Goal: Task Accomplishment & Management: Use online tool/utility

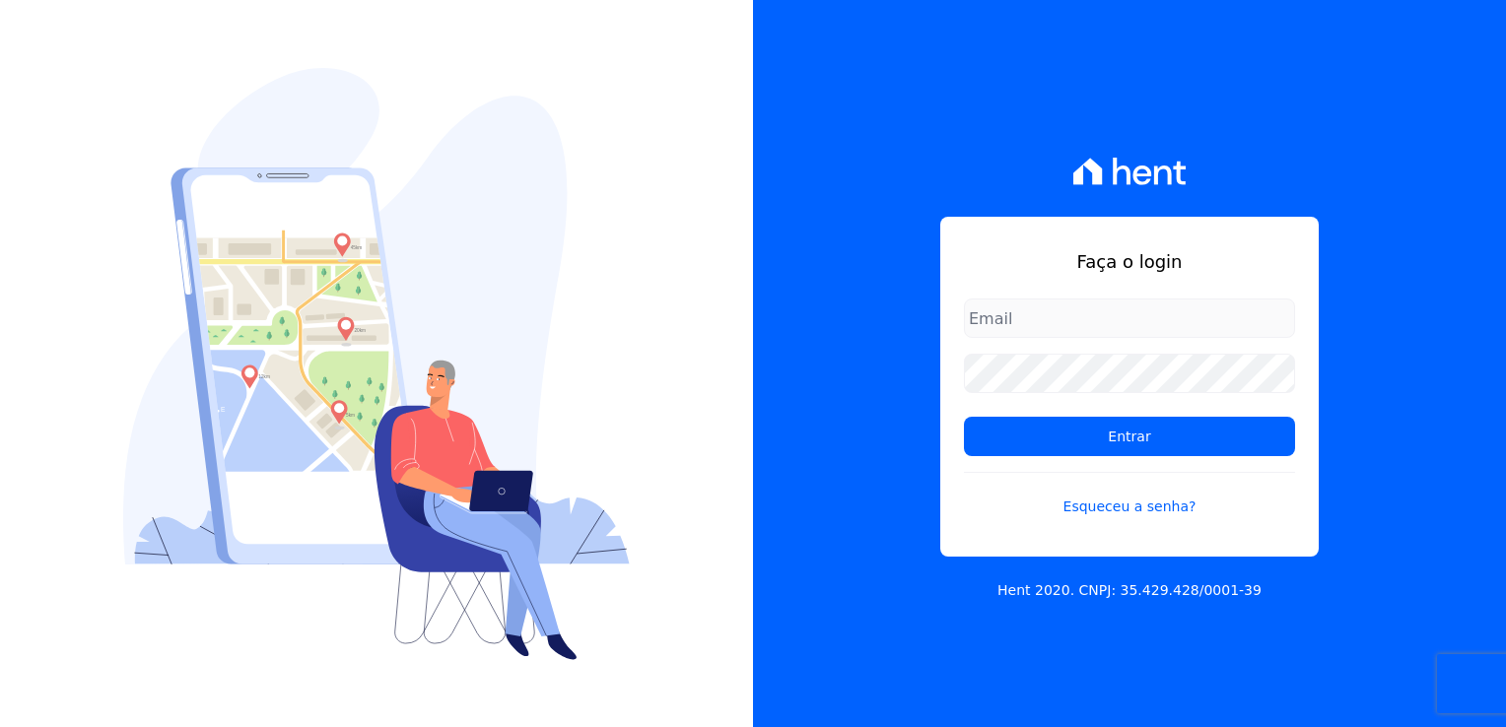
click at [1026, 312] on input "email" at bounding box center [1129, 318] width 331 height 39
type input "[EMAIL_ADDRESS][DOMAIN_NAME]"
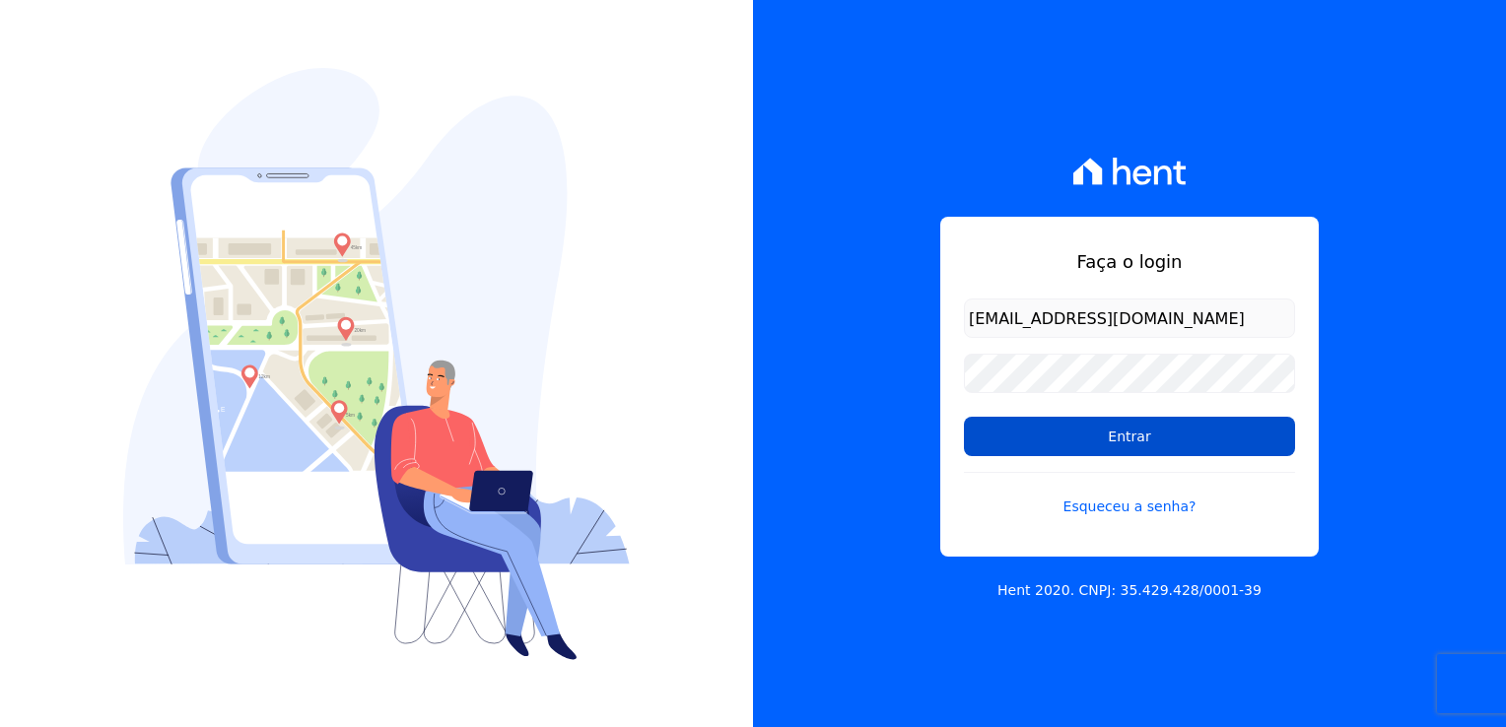
click at [1085, 448] on input "Entrar" at bounding box center [1129, 436] width 331 height 39
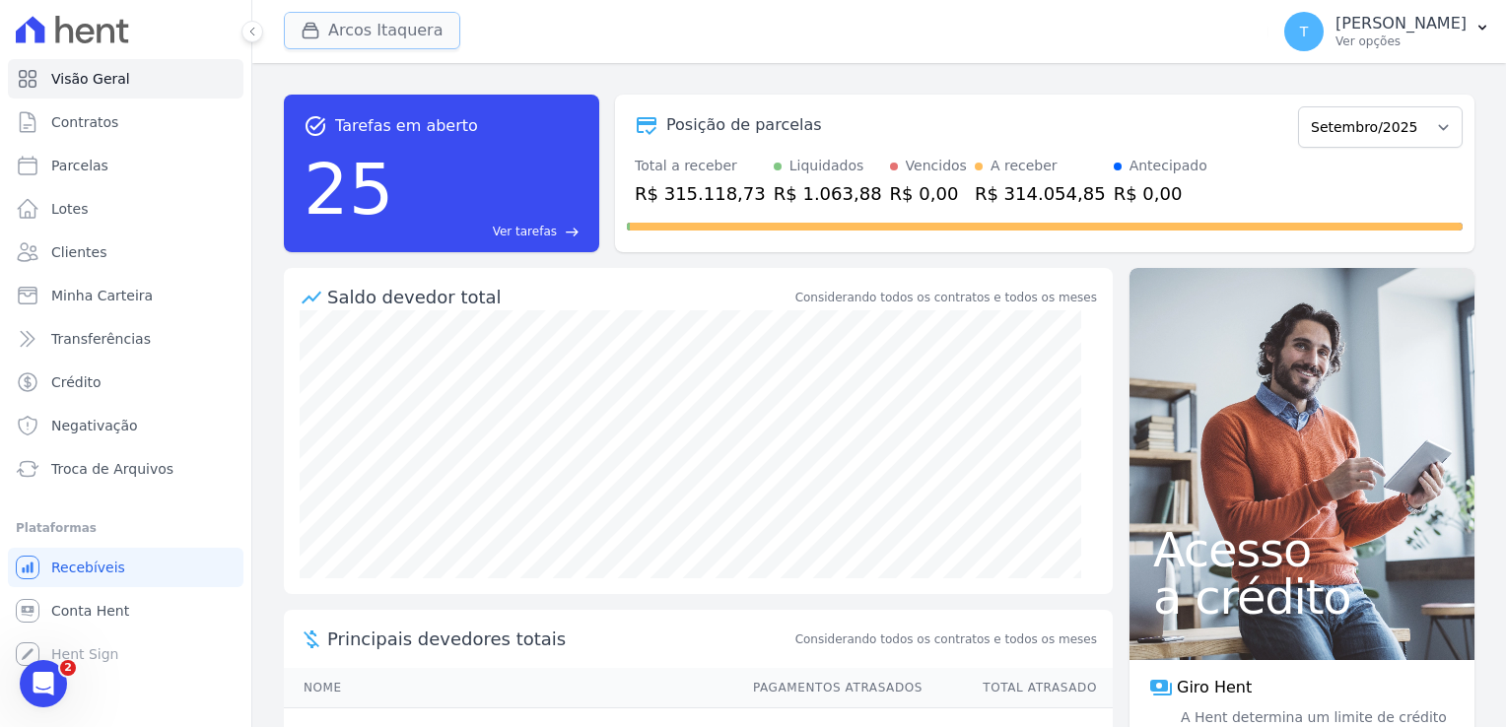
click at [375, 28] on button "Arcos Itaquera" at bounding box center [372, 30] width 176 height 37
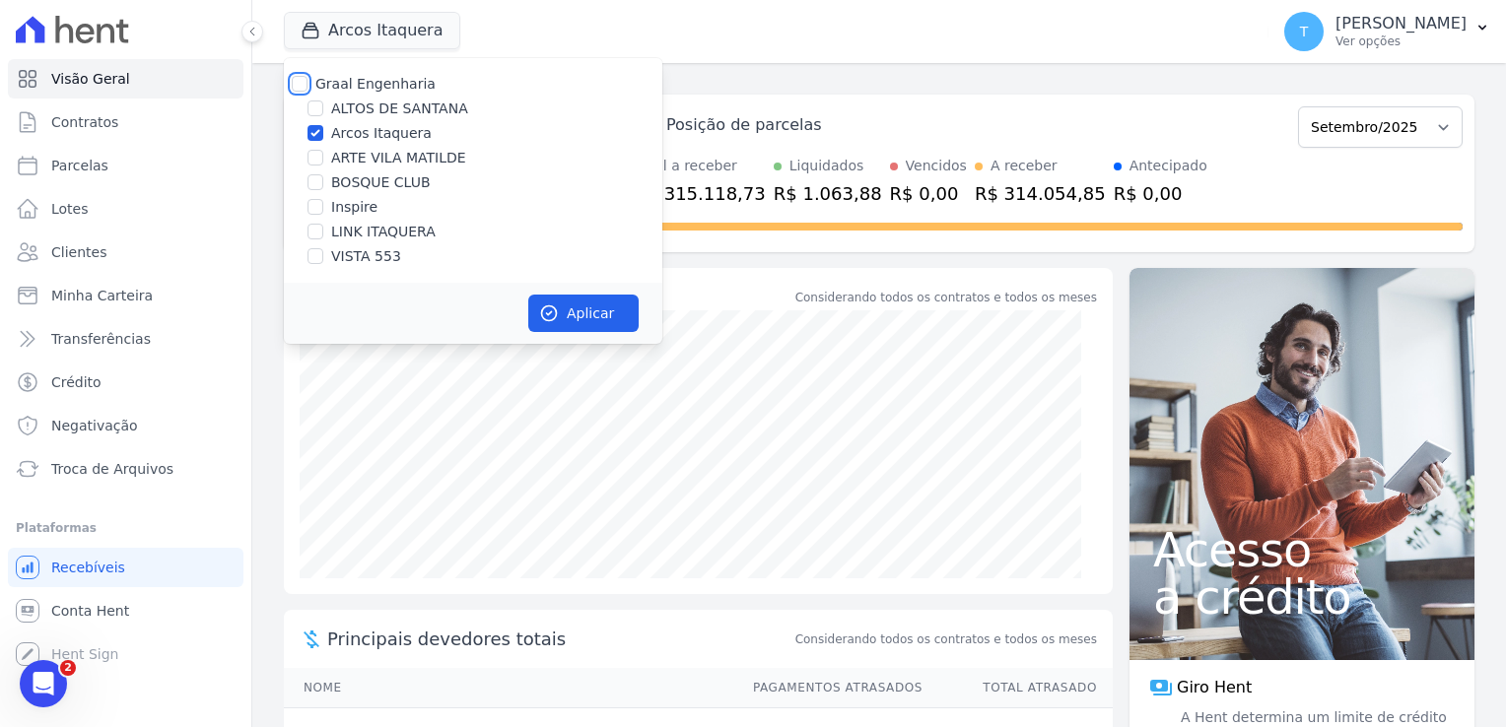
click at [299, 89] on input "Graal Engenharia" at bounding box center [300, 84] width 16 height 16
checkbox input "true"
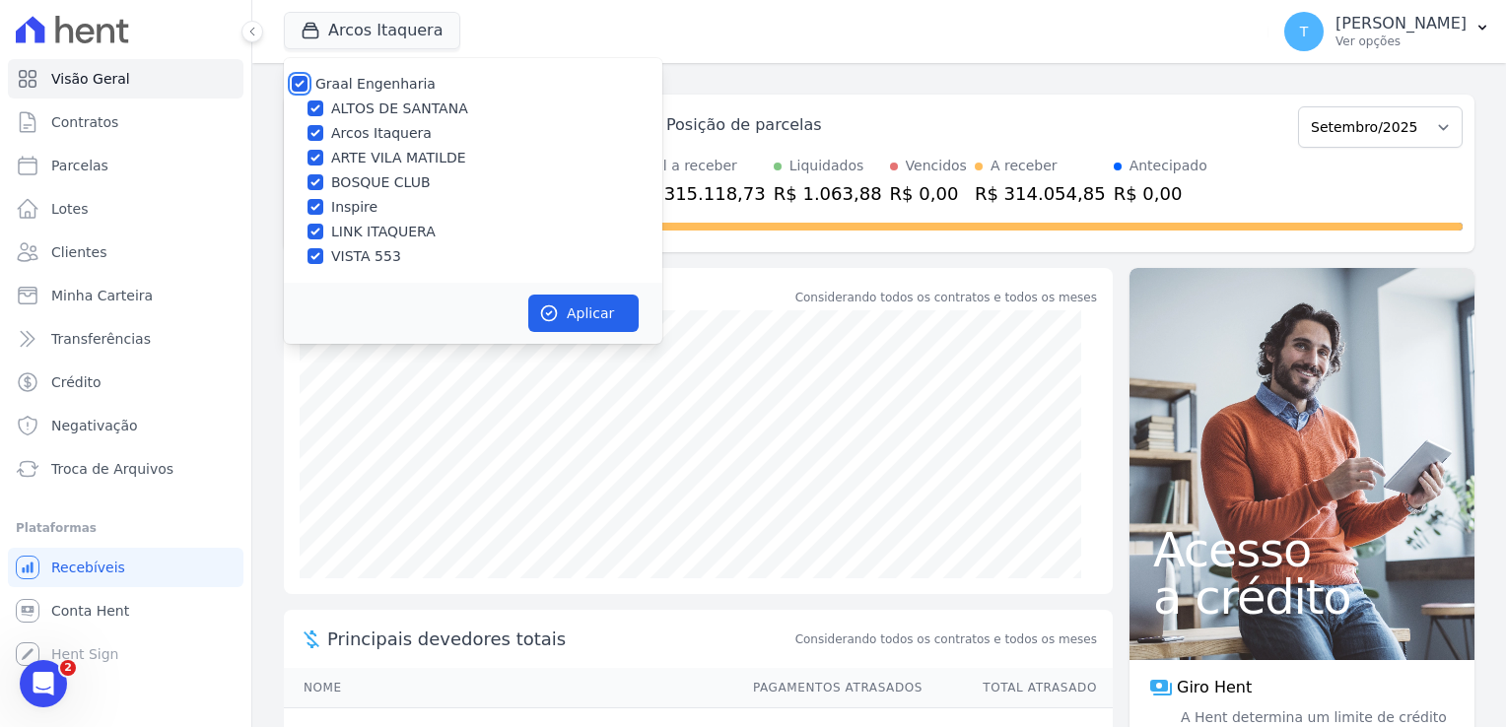
checkbox input "true"
click at [549, 324] on button "Aplicar" at bounding box center [583, 313] width 110 height 37
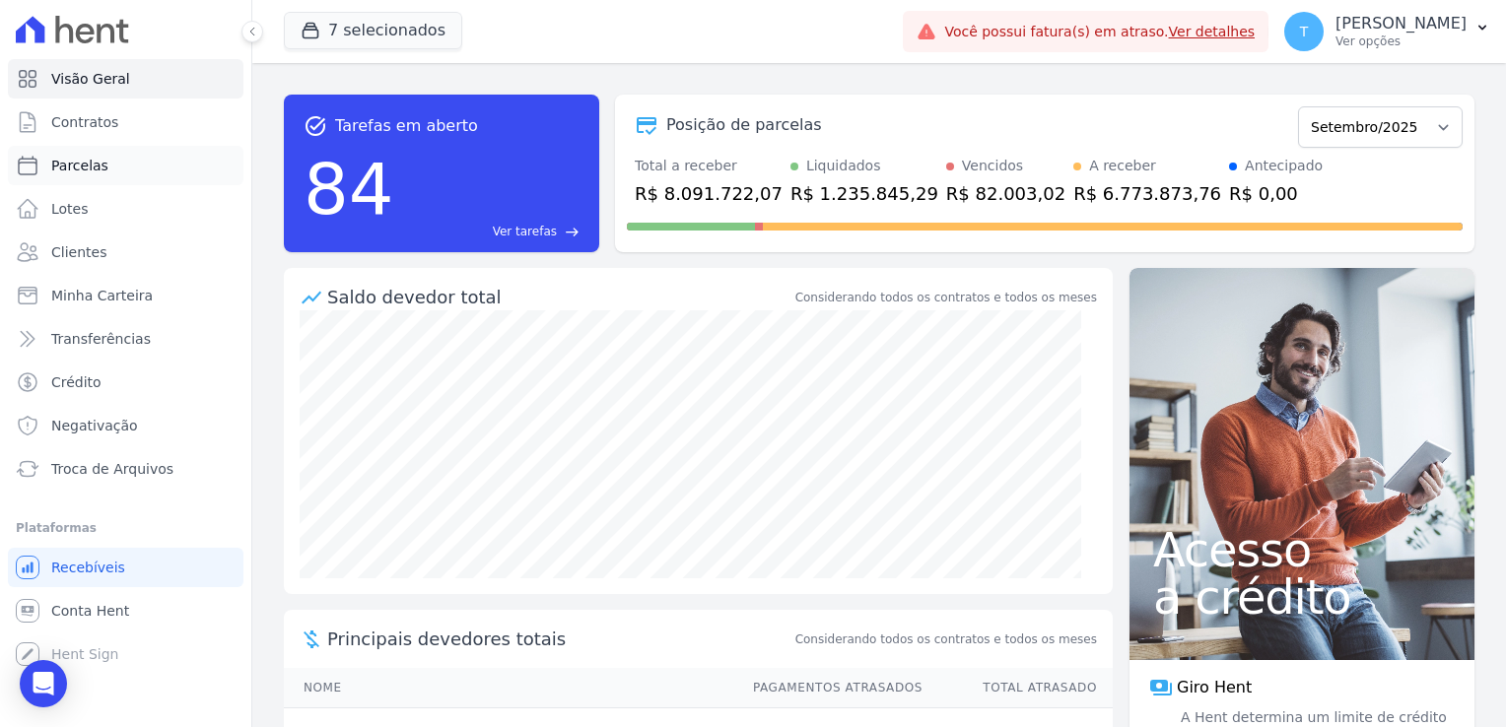
click at [85, 165] on span "Parcelas" at bounding box center [79, 166] width 57 height 20
select select
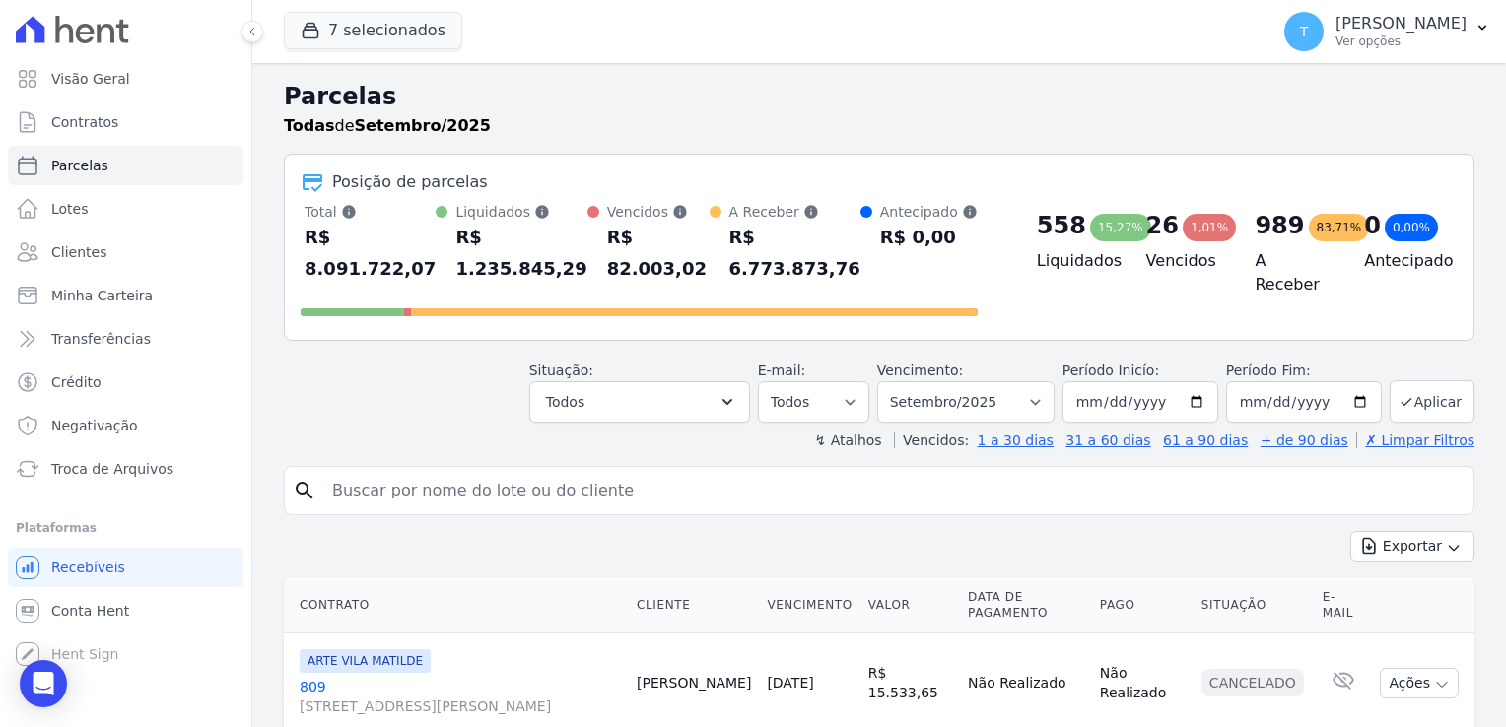
click at [383, 471] on input "search" at bounding box center [892, 490] width 1145 height 39
paste input "Sergio Machado Rondini"
type input "Sergio Machado Rondini"
select select
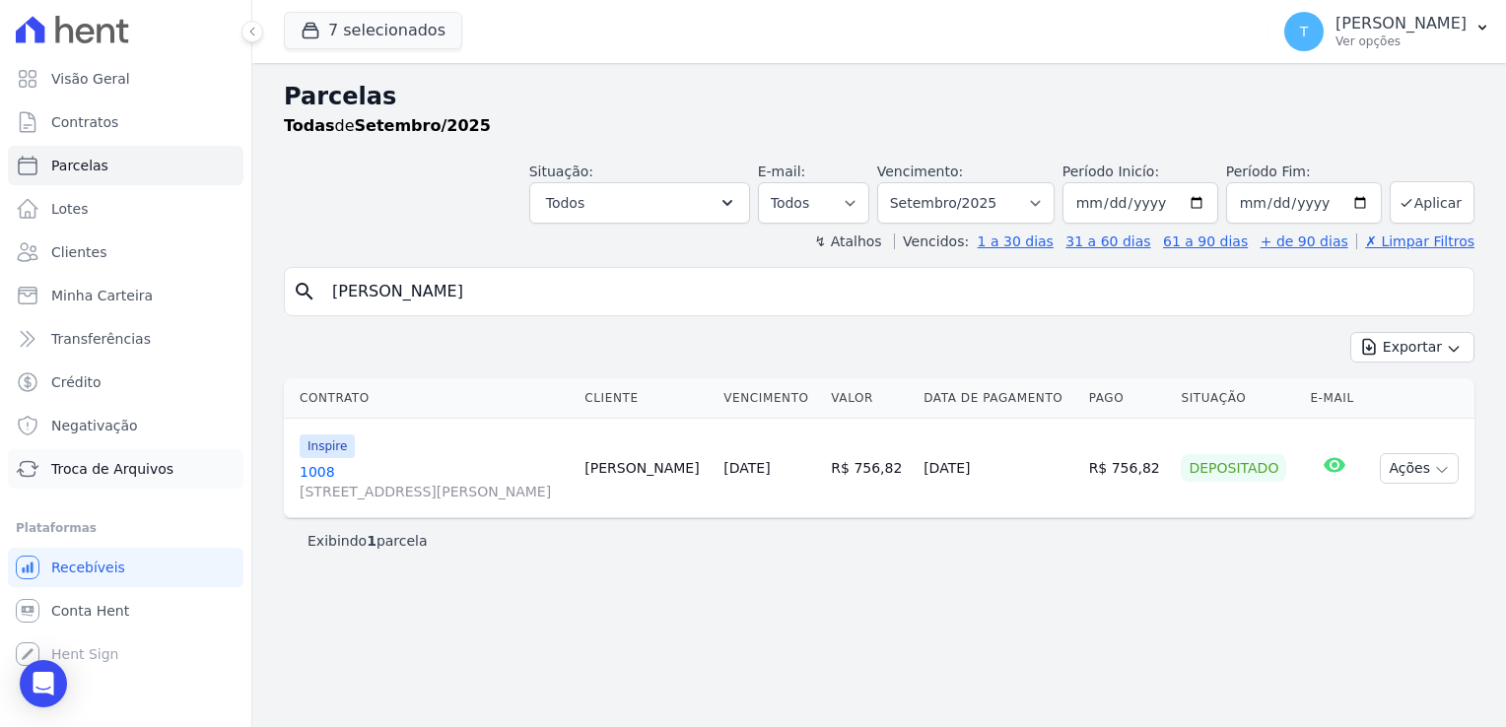
click at [122, 472] on span "Troca de Arquivos" at bounding box center [112, 469] width 122 height 20
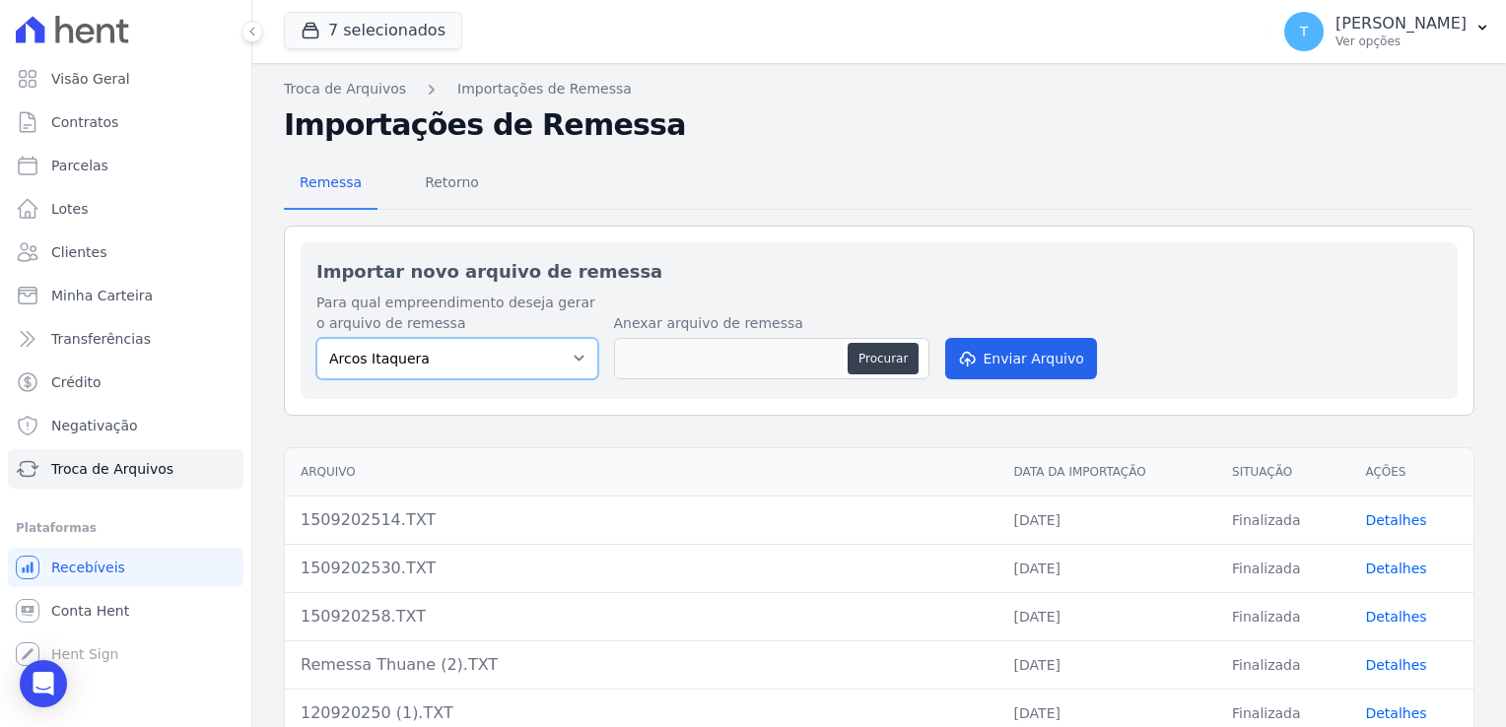
click at [464, 375] on select "Arcos Itaquera ALTOS DE SANTANA Inspire BOSQUE CLUB ARTE VILA MATILDE VISTA 553…" at bounding box center [457, 358] width 282 height 41
select select "907a04bd-9982-46ed-adee-37b3d201f3c4"
click at [316, 338] on select "Arcos Itaquera ALTOS DE SANTANA Inspire BOSQUE CLUB ARTE VILA MATILDE VISTA 553…" at bounding box center [457, 358] width 282 height 41
click at [879, 359] on button "Procurar" at bounding box center [882, 359] width 71 height 32
type input "160920258.TXT"
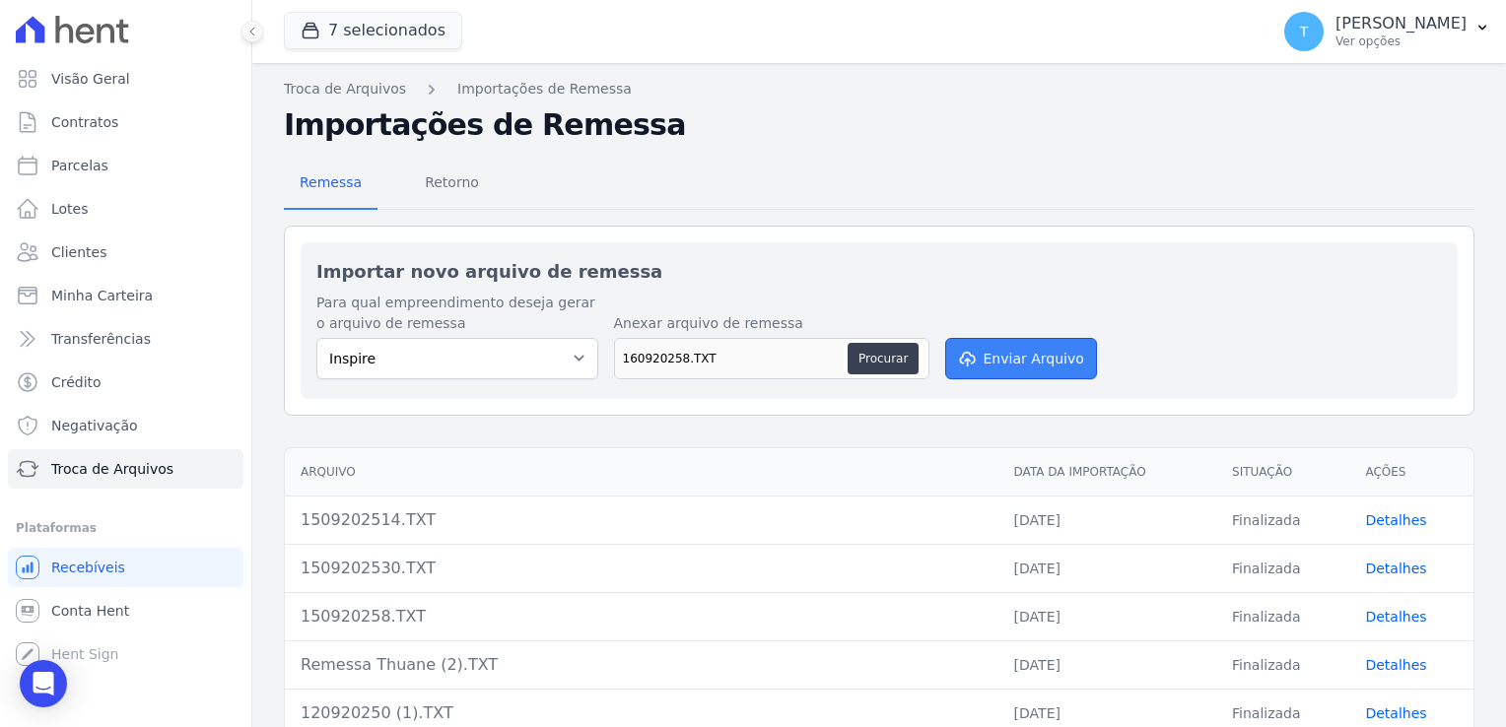
click at [973, 353] on button "Enviar Arquivo" at bounding box center [1021, 358] width 152 height 41
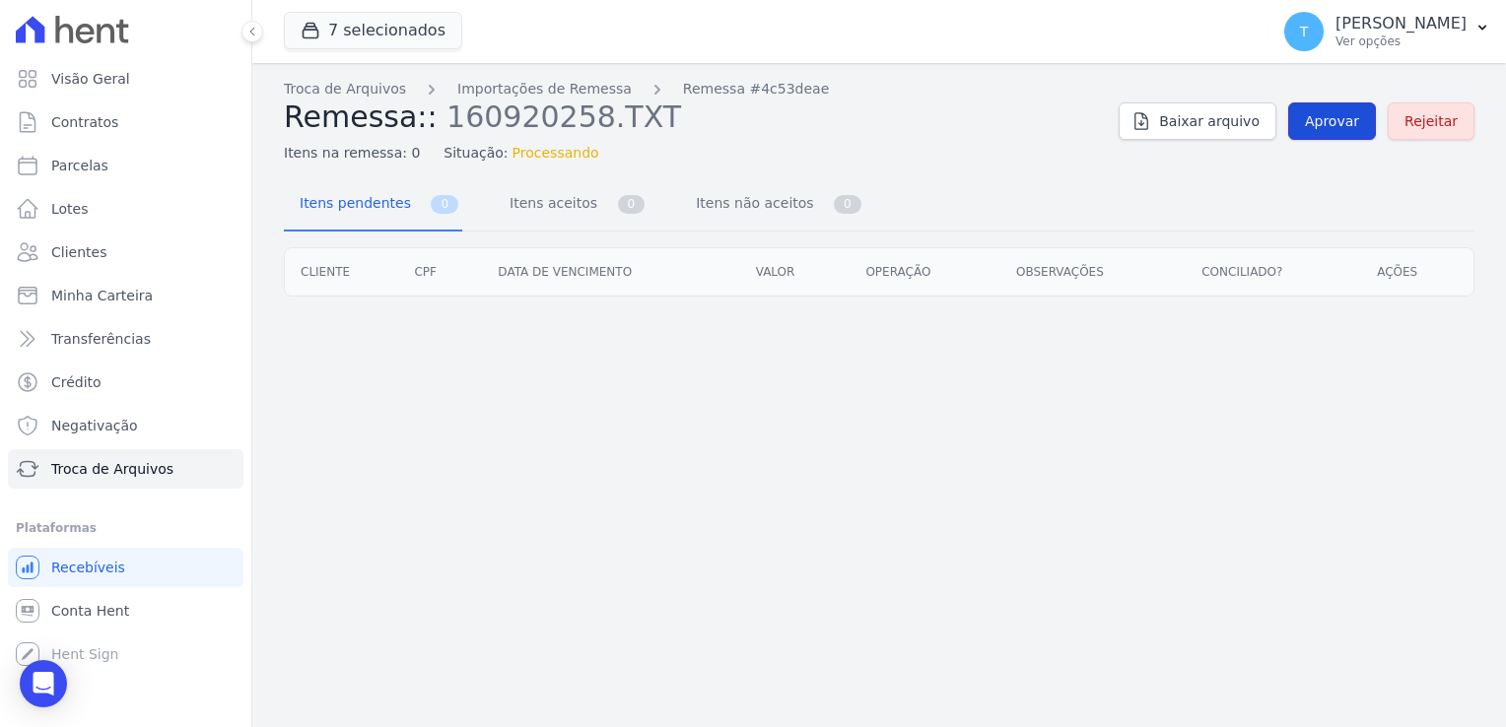
click at [1354, 122] on span "Aprovar" at bounding box center [1332, 121] width 54 height 20
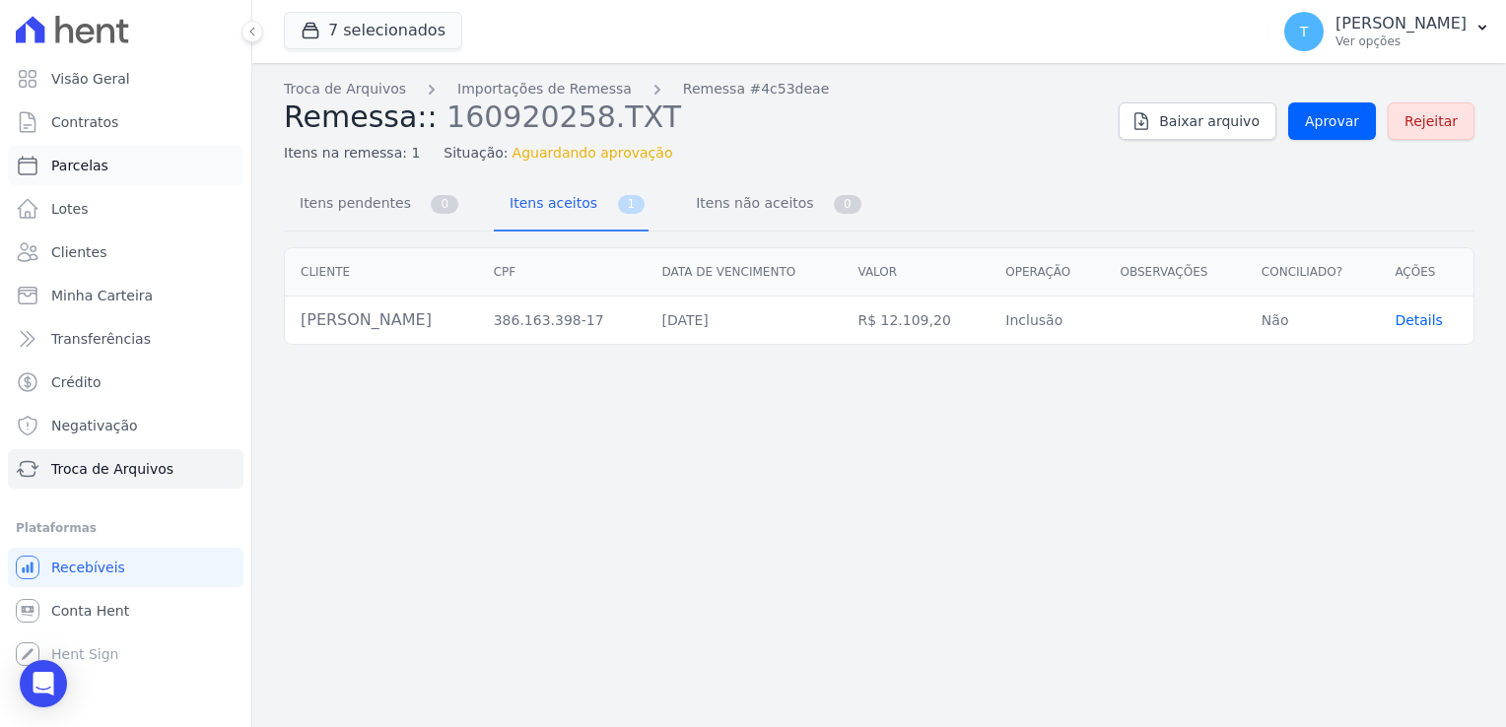
click at [97, 175] on link "Parcelas" at bounding box center [125, 165] width 235 height 39
select select
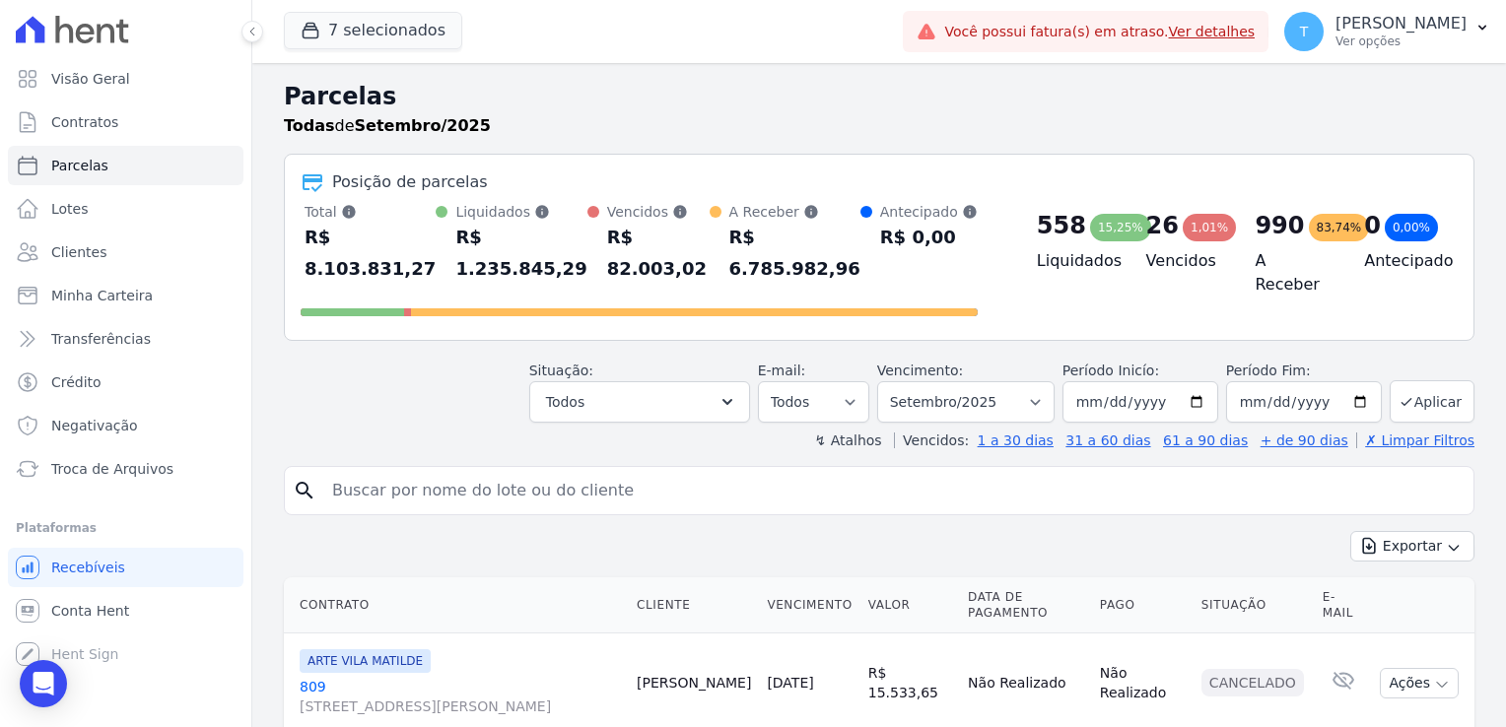
click at [349, 471] on input "search" at bounding box center [892, 490] width 1145 height 39
paste input "Sergio Machado Rondini"
type input "Sergio Machado Rondini"
select select
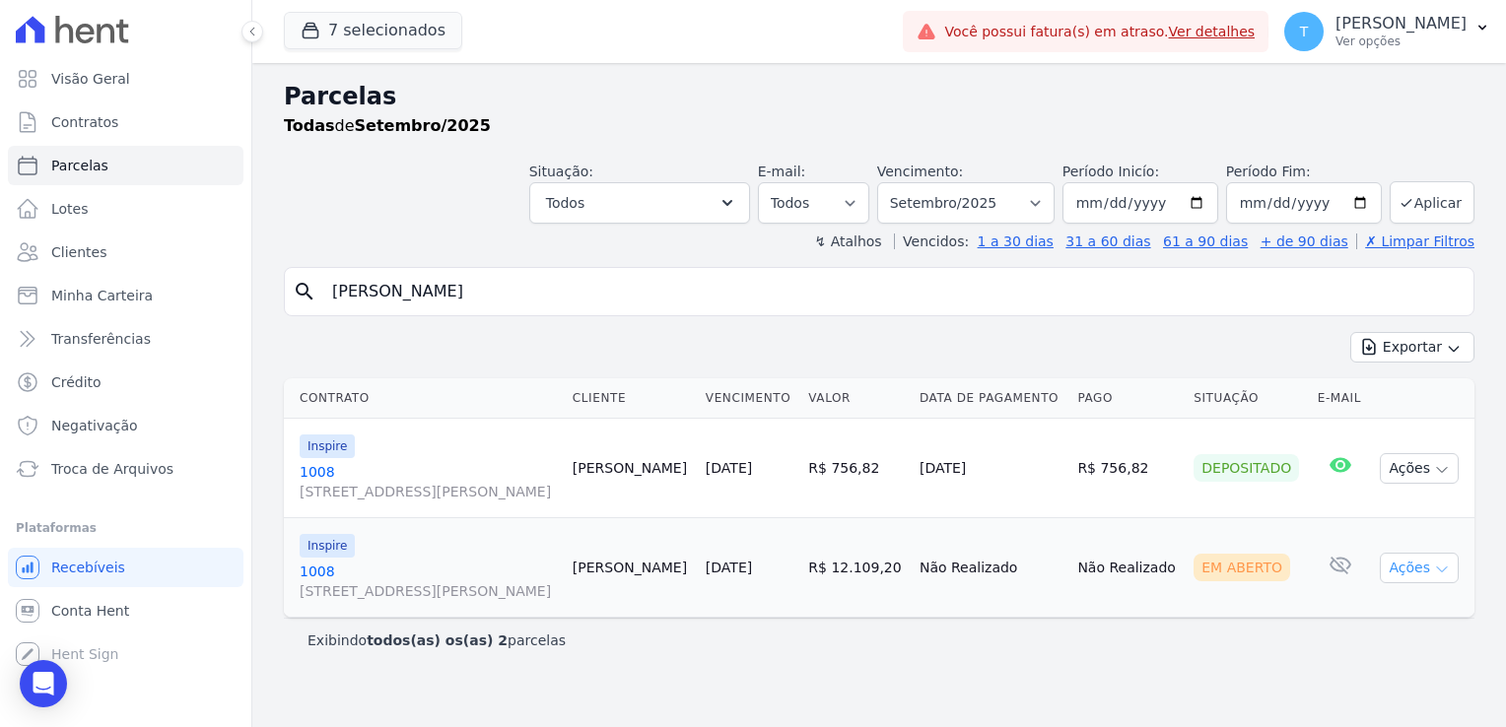
click at [1447, 564] on icon "button" at bounding box center [1442, 570] width 16 height 16
click at [1391, 606] on link "Ver boleto" at bounding box center [1410, 613] width 189 height 36
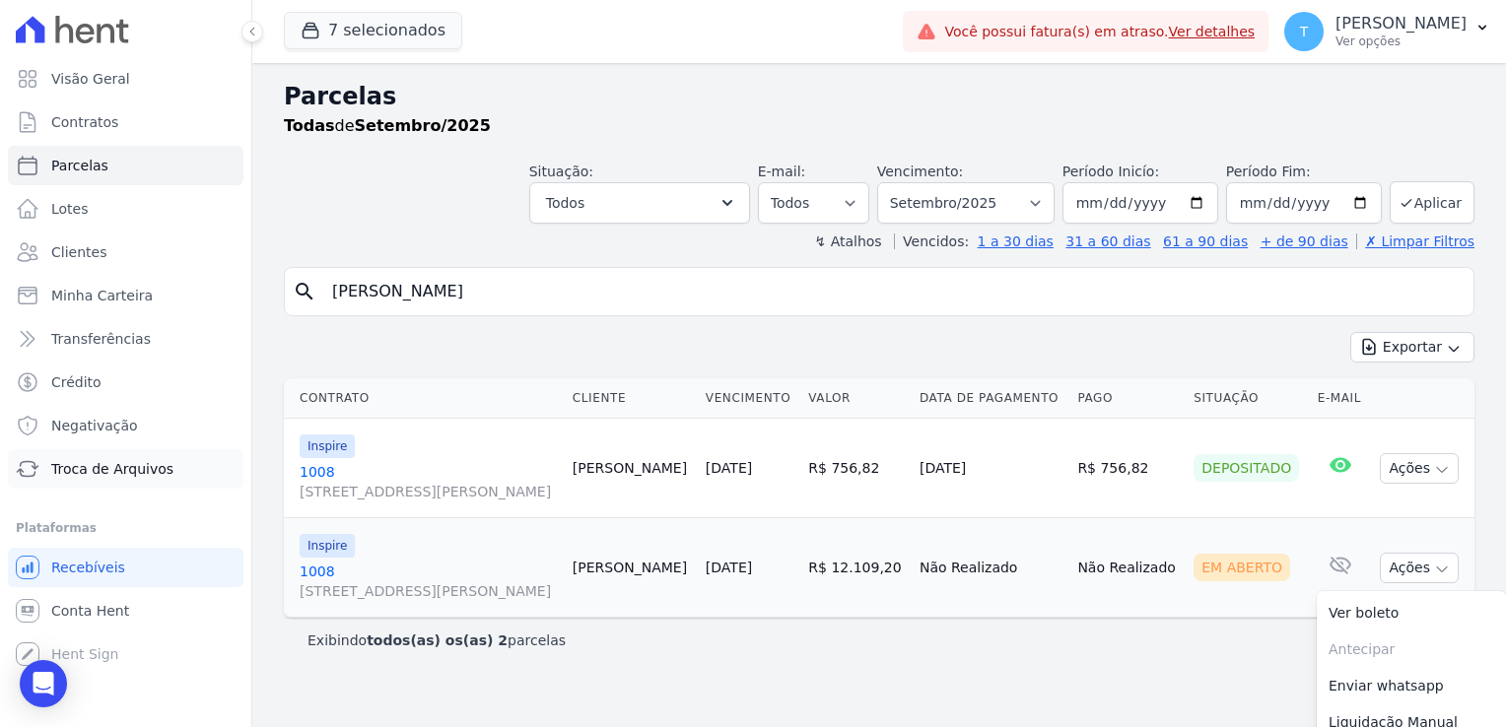
click at [121, 468] on span "Troca de Arquivos" at bounding box center [112, 469] width 122 height 20
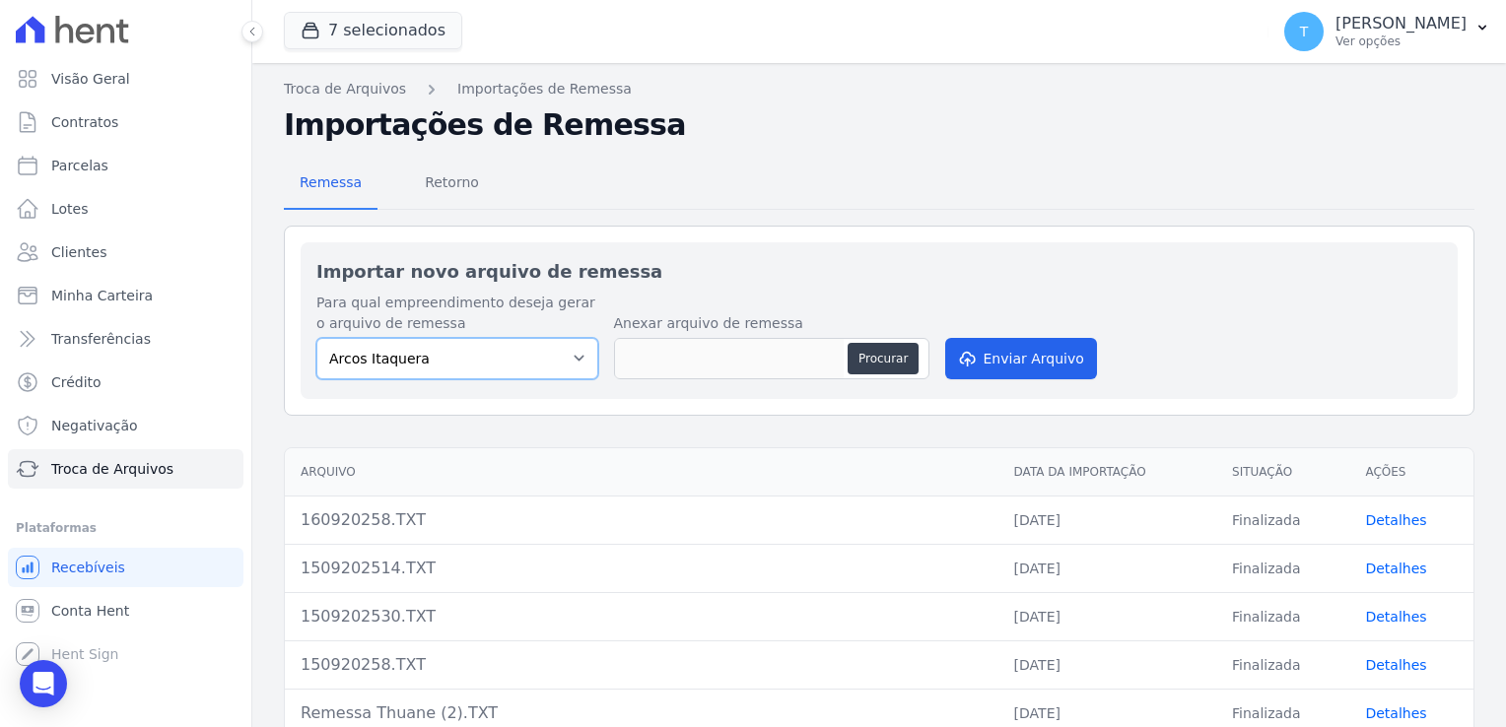
click at [578, 354] on select "Arcos Itaquera ALTOS DE SANTANA Inspire BOSQUE CLUB ARTE VILA MATILDE VISTA 553…" at bounding box center [457, 358] width 282 height 41
select select "f2036c47-f869-4cf7-aa49-d68e524f2024"
click at [316, 338] on select "Arcos Itaquera ALTOS DE SANTANA Inspire BOSQUE CLUB ARTE VILA MATILDE VISTA 553…" at bounding box center [457, 358] width 282 height 41
click at [883, 354] on button "Procurar" at bounding box center [882, 359] width 71 height 32
type input "160920250.TXT"
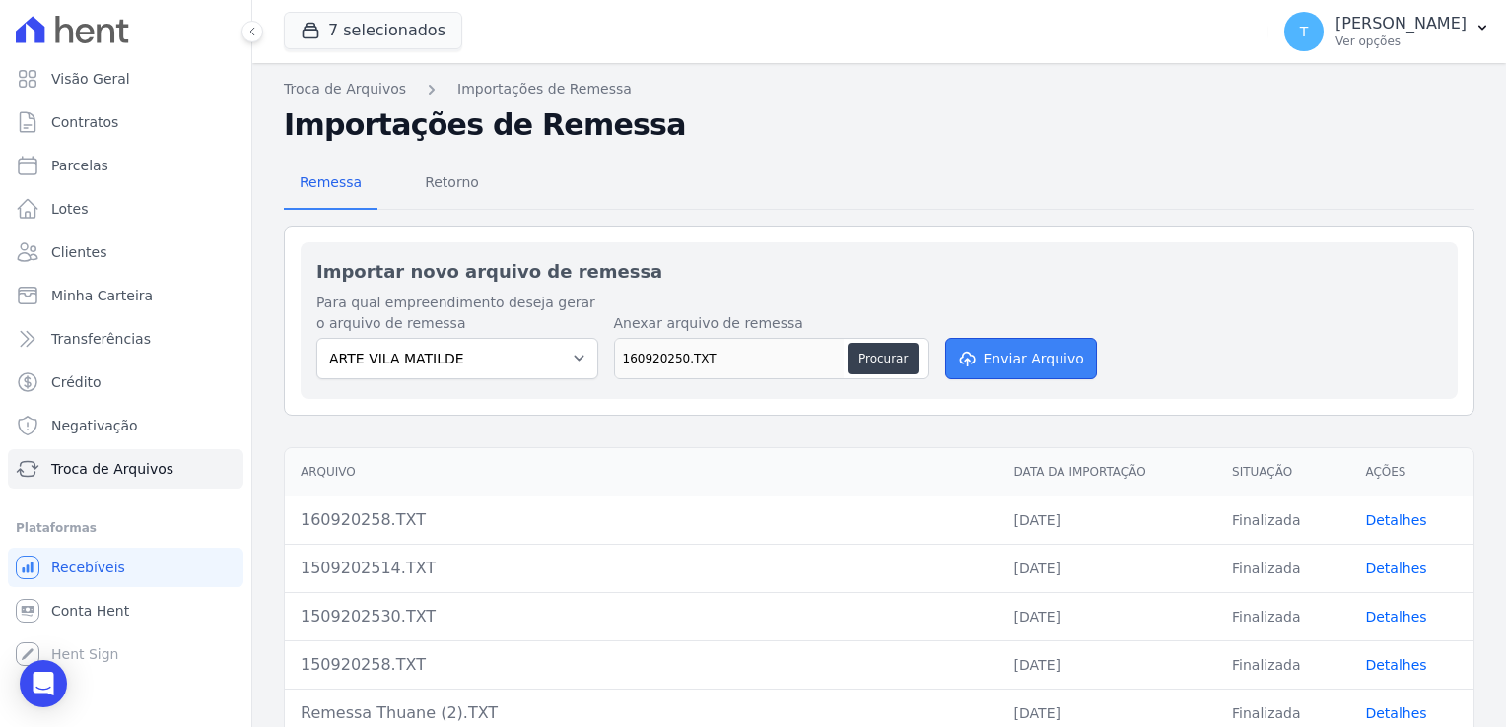
click at [1048, 352] on button "Enviar Arquivo" at bounding box center [1021, 358] width 152 height 41
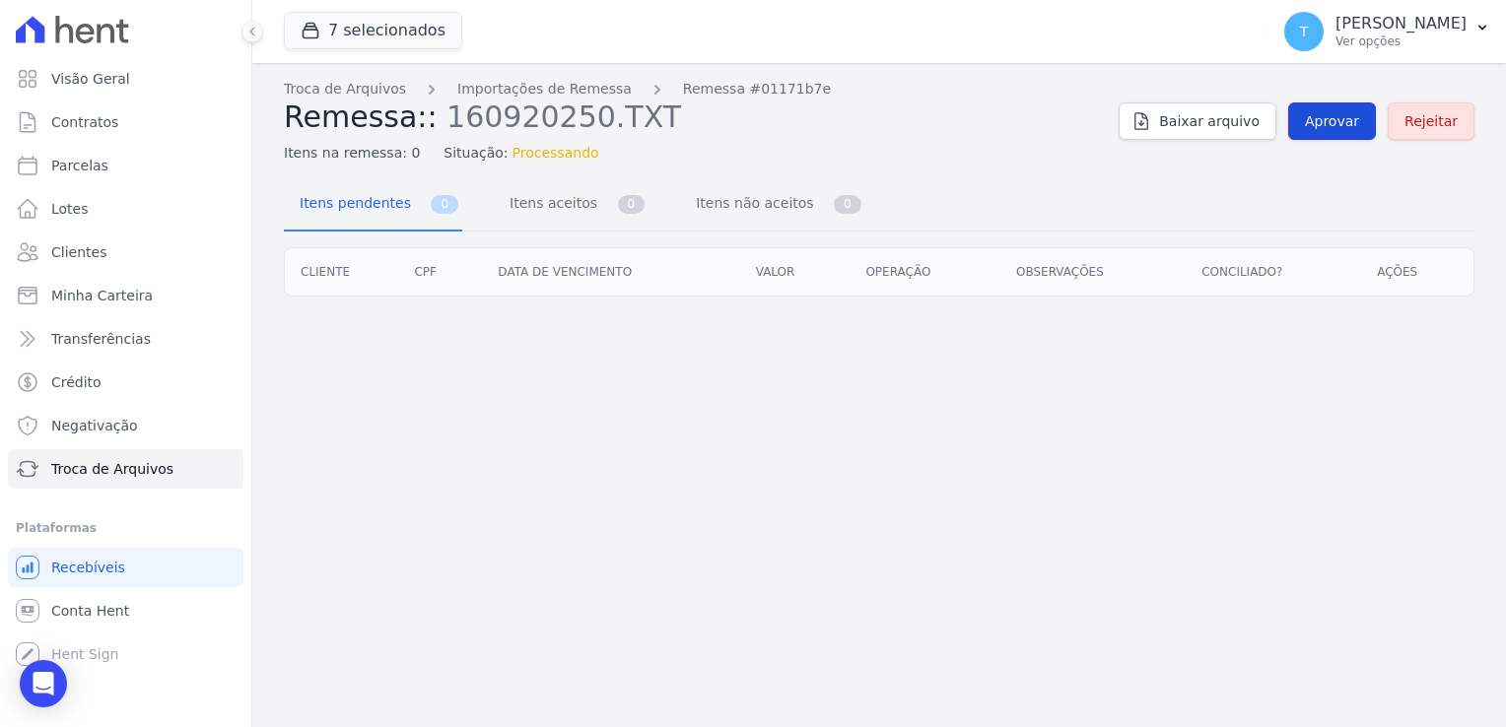
click at [1338, 129] on span "Aprovar" at bounding box center [1332, 121] width 54 height 20
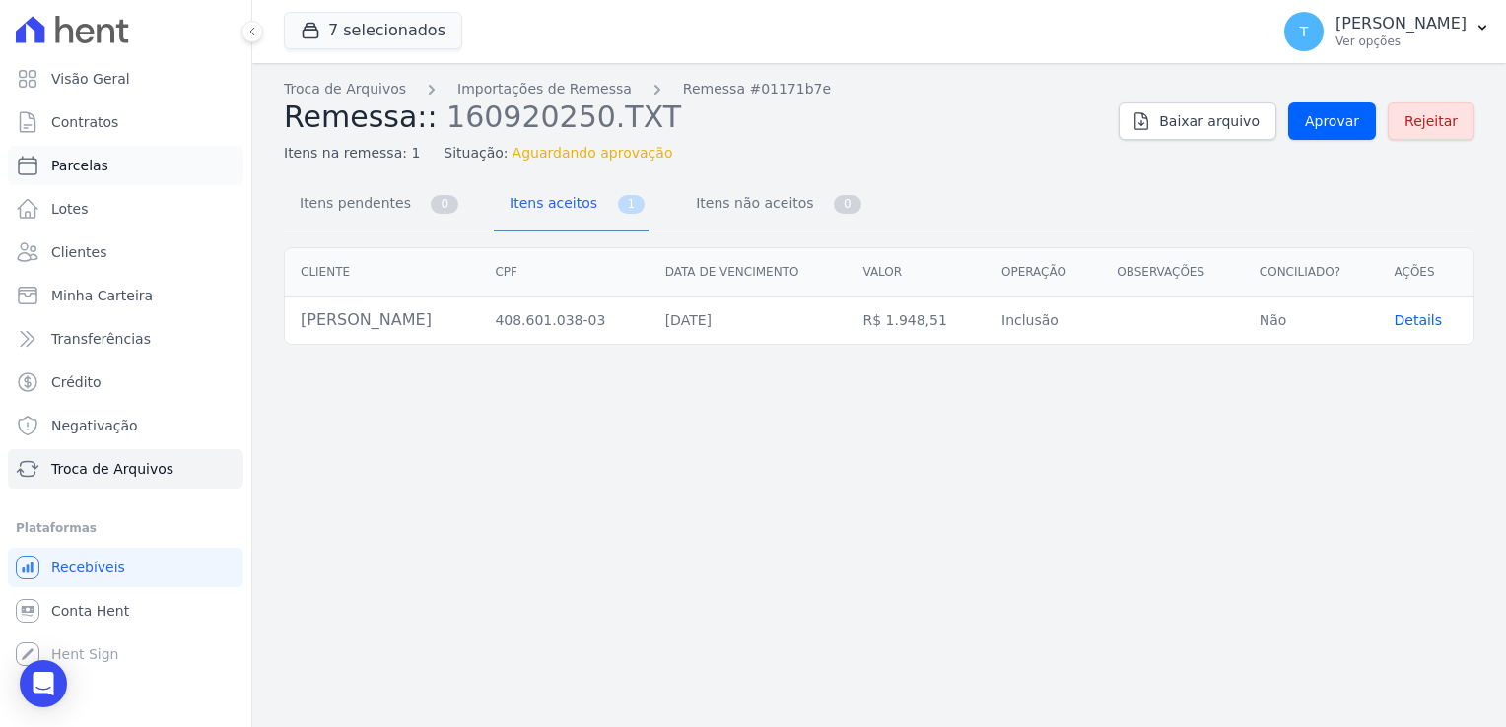
click at [107, 167] on link "Parcelas" at bounding box center [125, 165] width 235 height 39
select select
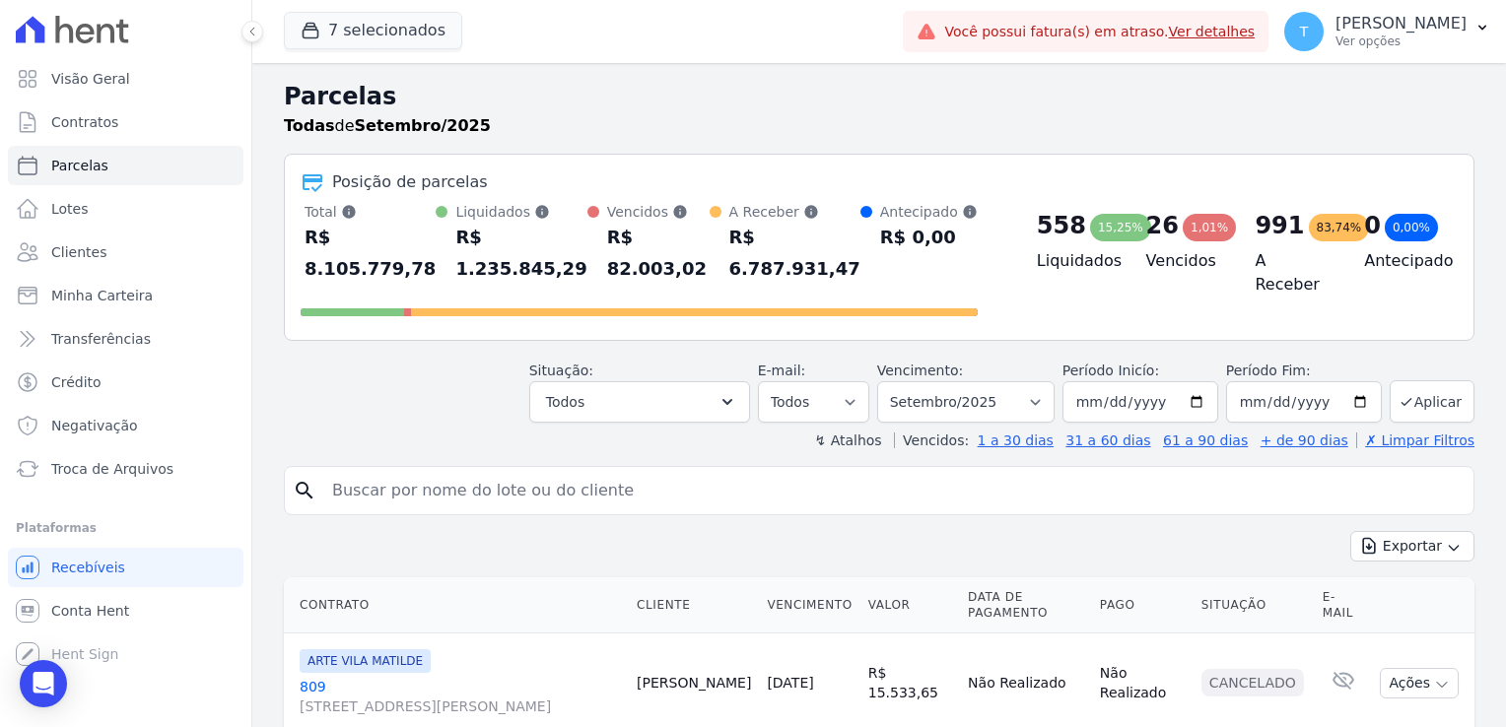
click at [385, 471] on input "search" at bounding box center [892, 490] width 1145 height 39
paste input "Giovana Morais Delmondes"
type input "Giovana Morais Delmondes"
select select
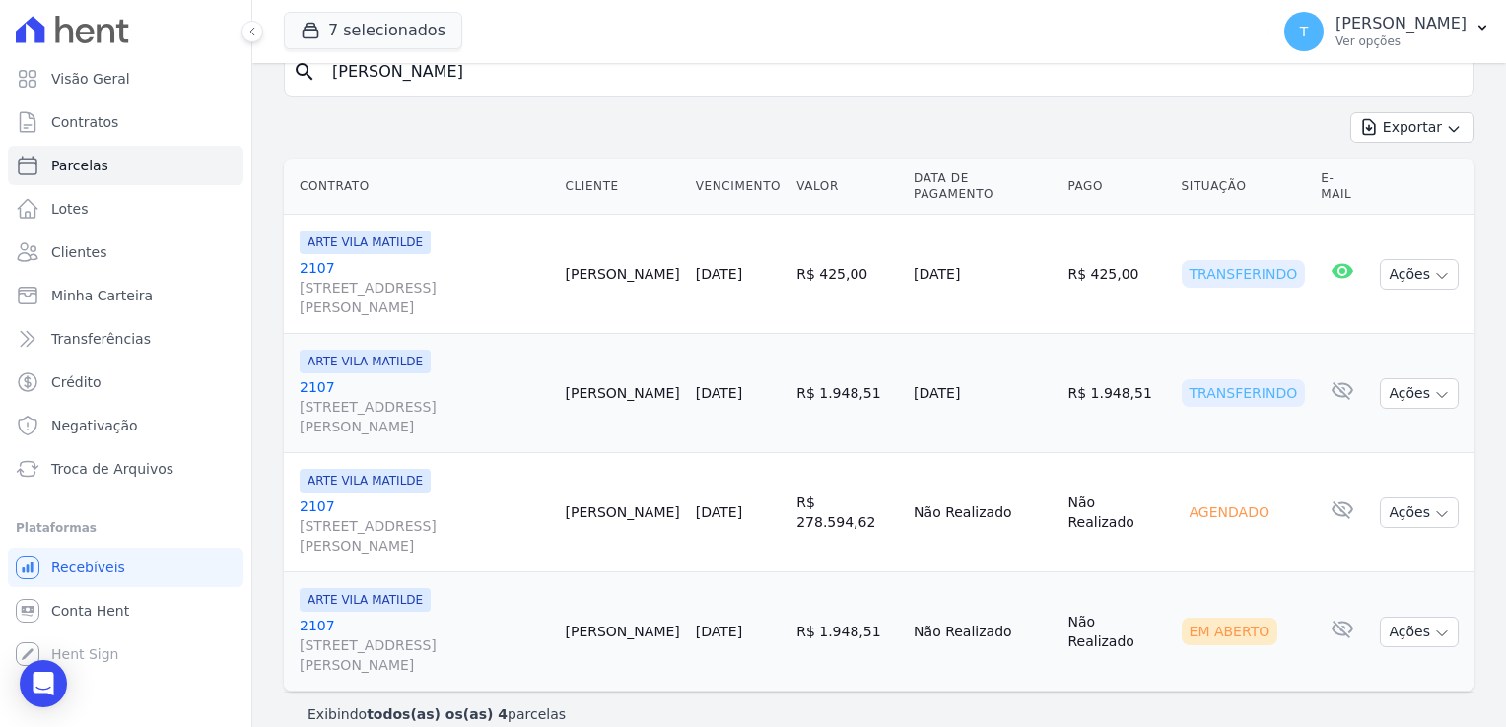
scroll to position [241, 0]
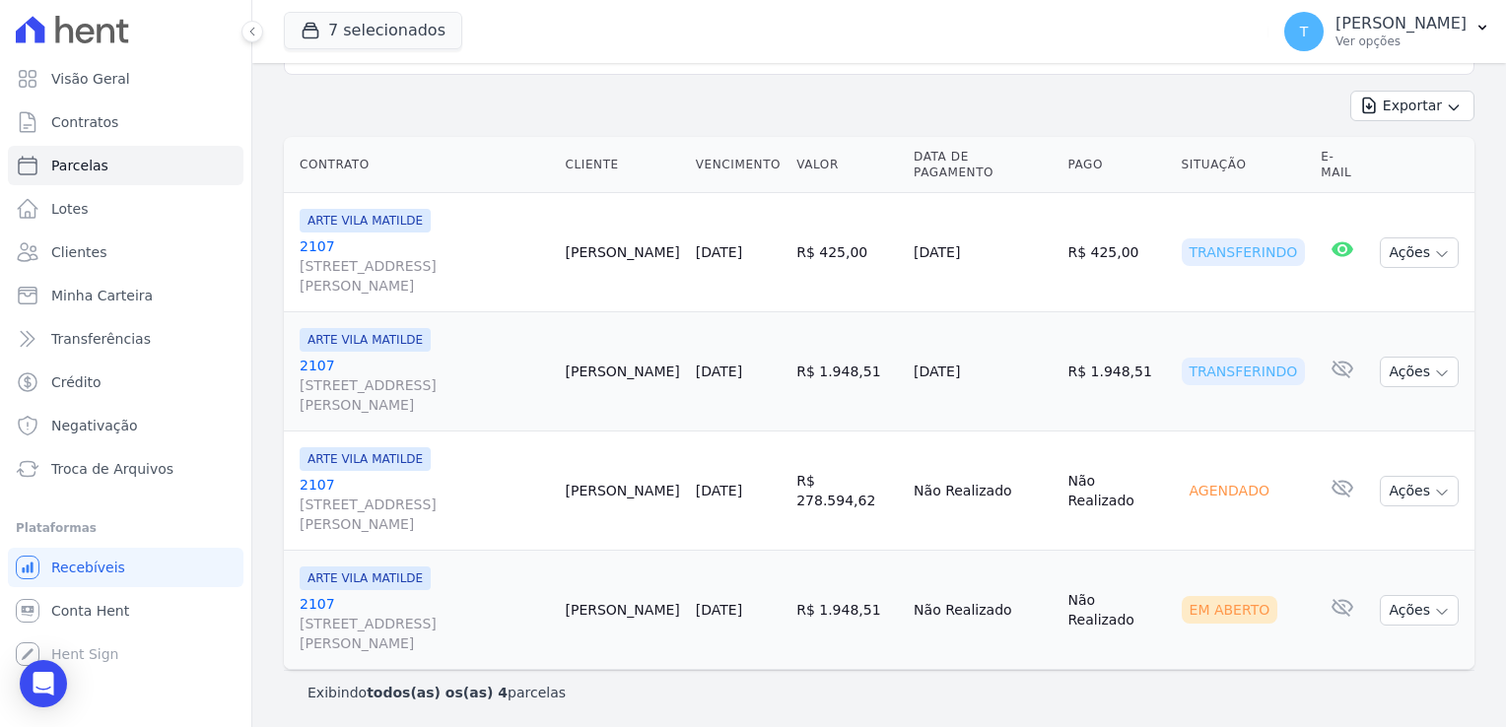
click at [327, 629] on span "Avenida Angélica, 2248, ANDAR 11, Consolação" at bounding box center [424, 633] width 249 height 39
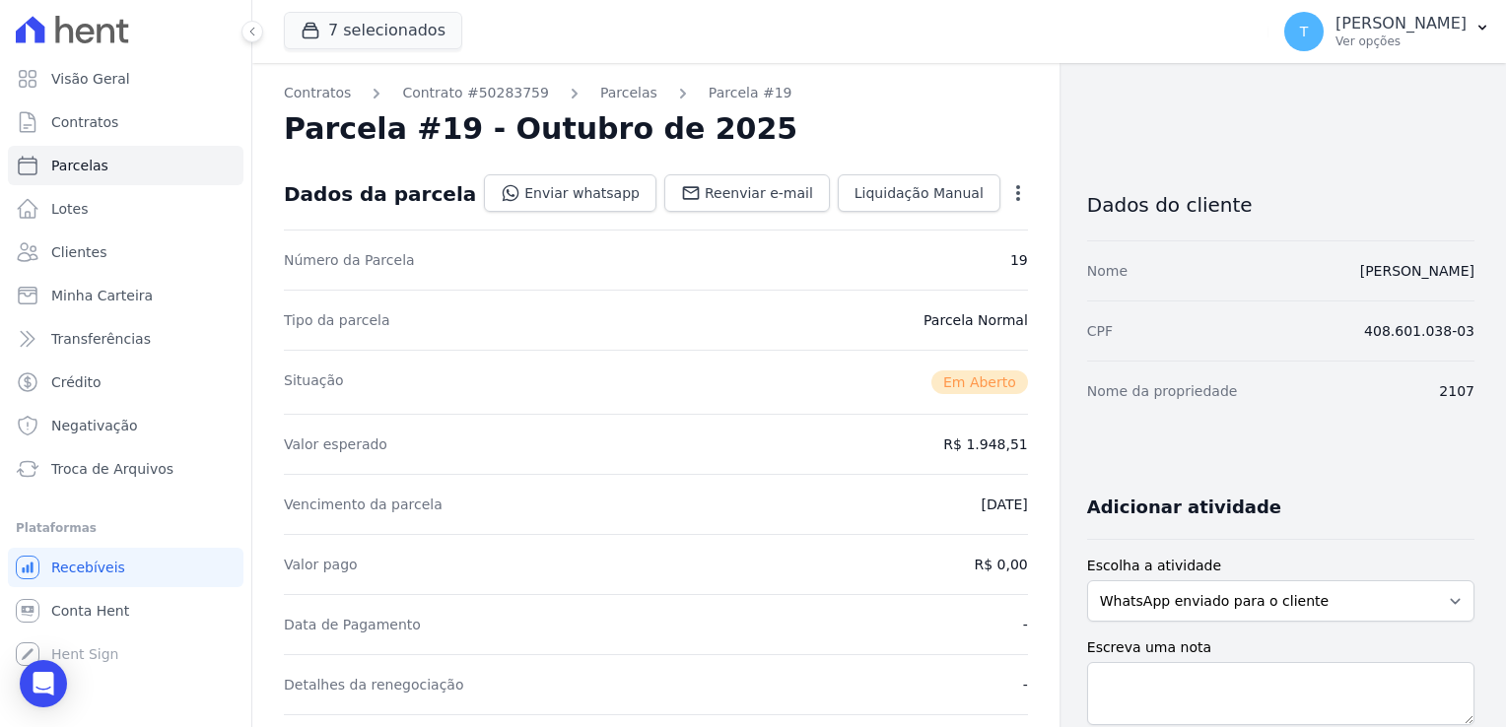
select select
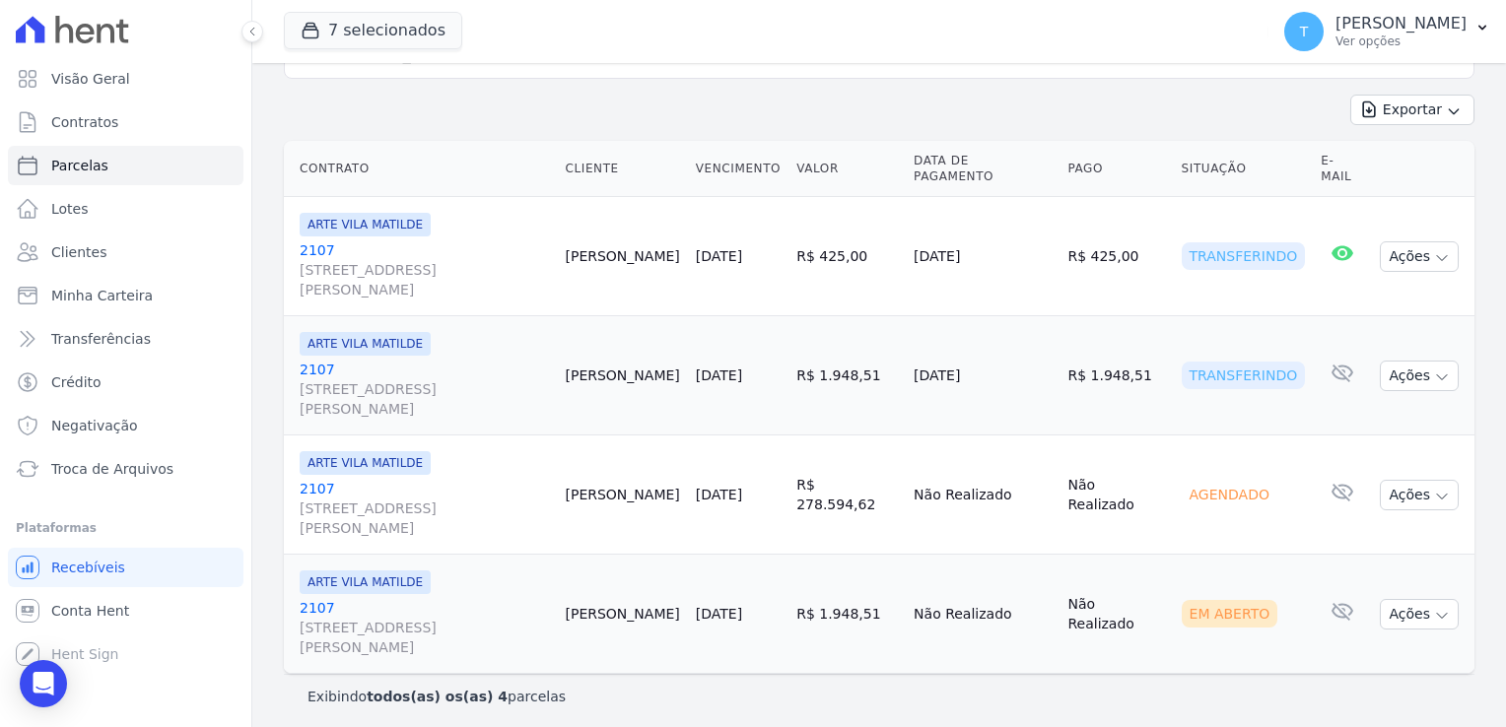
scroll to position [241, 0]
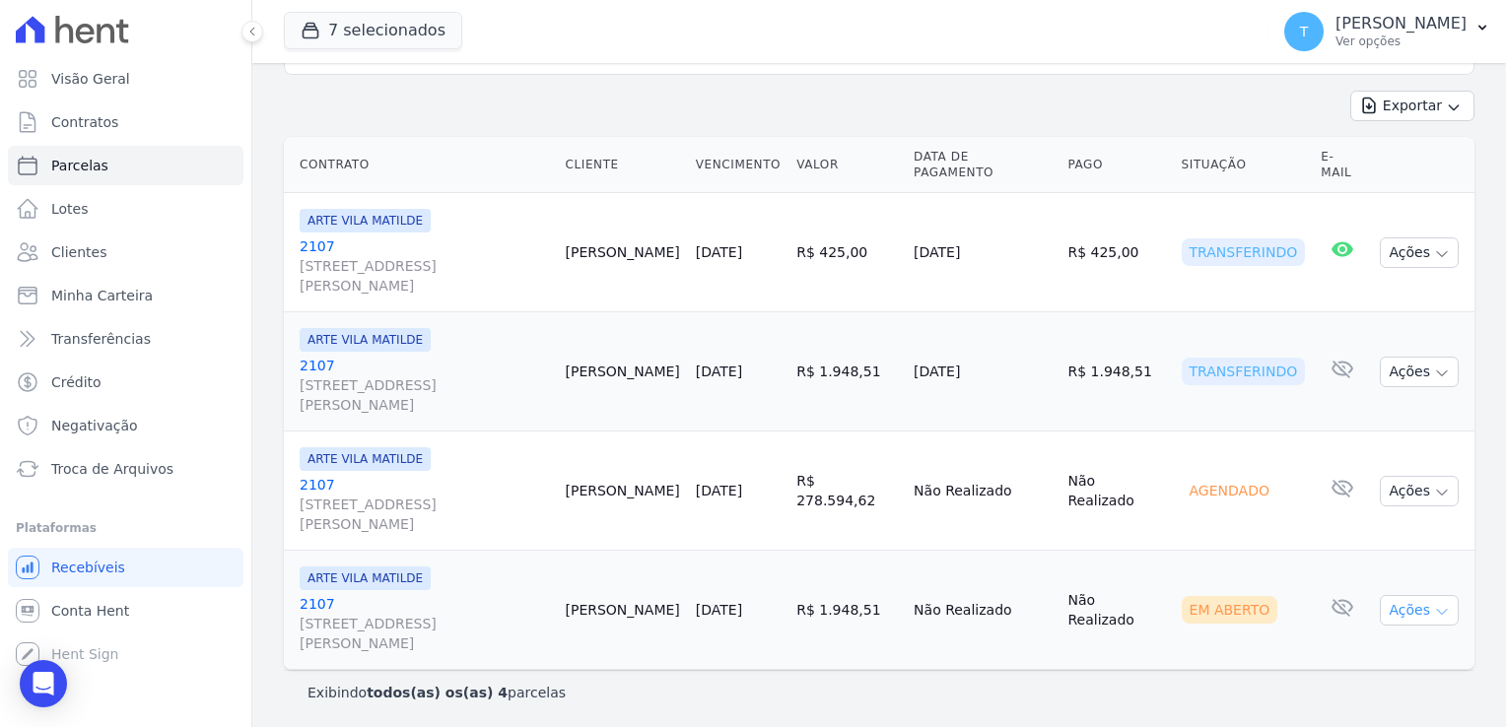
click at [1434, 613] on icon "button" at bounding box center [1442, 612] width 16 height 16
click at [1393, 655] on link "Ver boleto" at bounding box center [1410, 655] width 189 height 36
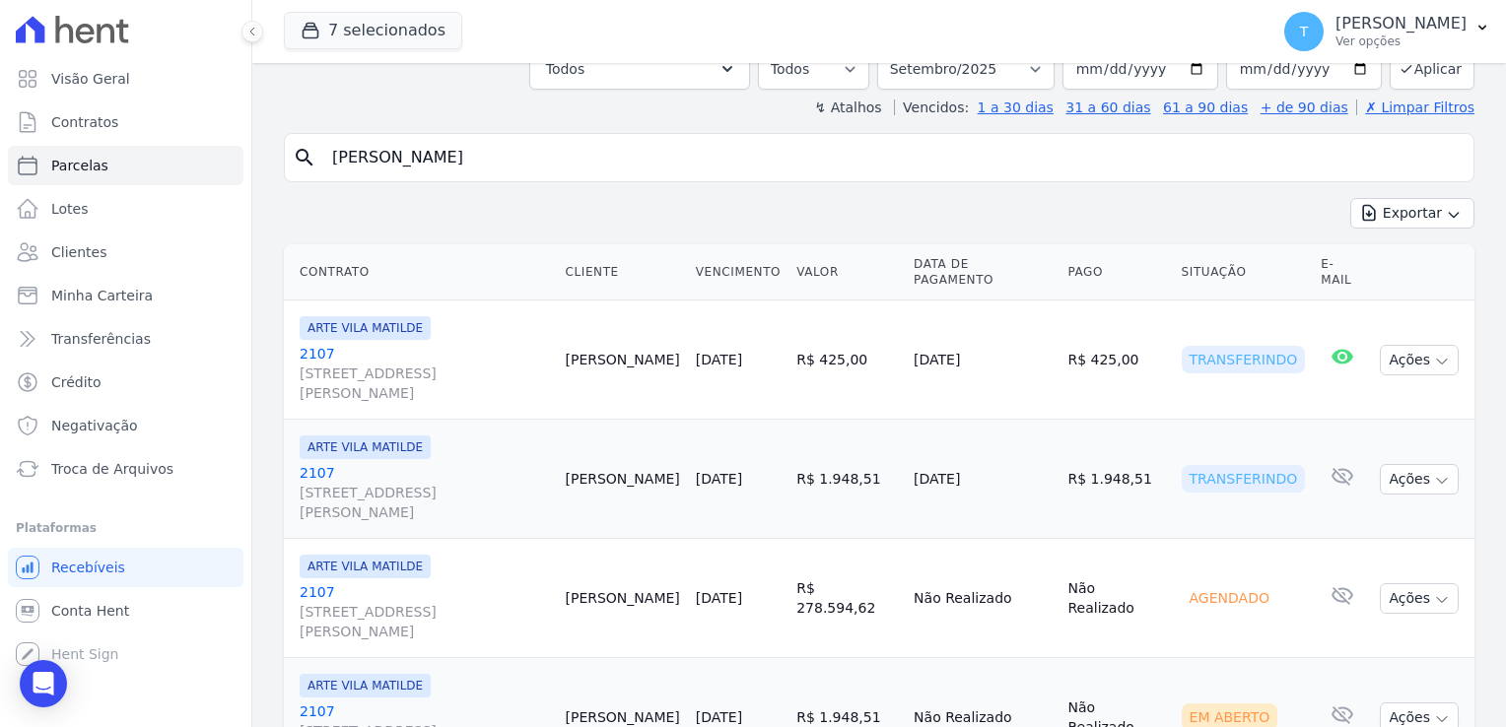
scroll to position [0, 0]
